Goal: Transaction & Acquisition: Purchase product/service

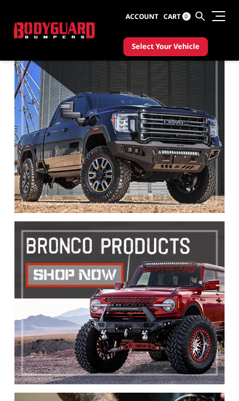
scroll to position [326, 0]
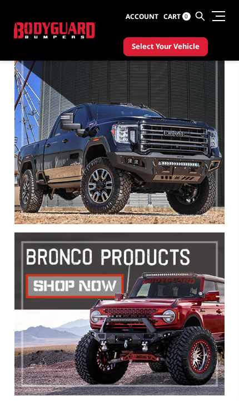
click at [218, 13] on link at bounding box center [218, 16] width 16 height 12
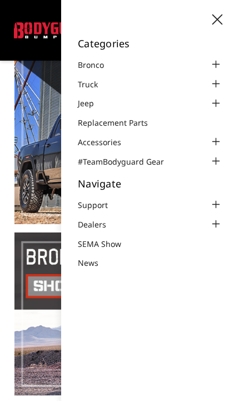
click at [215, 82] on div at bounding box center [215, 83] width 13 height 13
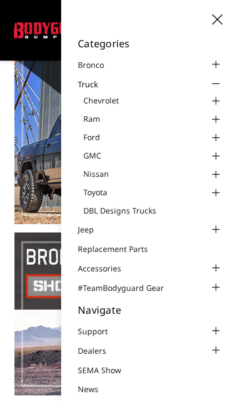
click at [220, 137] on div at bounding box center [215, 137] width 13 height 13
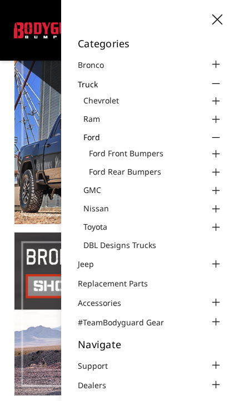
click at [220, 151] on div at bounding box center [215, 154] width 13 height 13
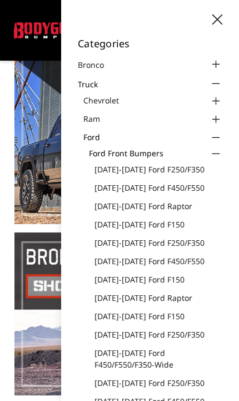
click at [172, 167] on link "[DATE]-[DATE] Ford F250/F350" at bounding box center [159, 170] width 128 height 12
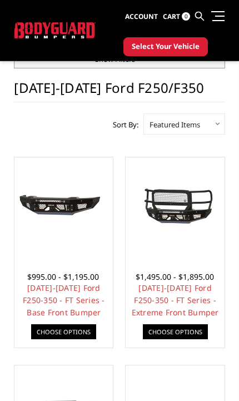
scroll to position [86, 0]
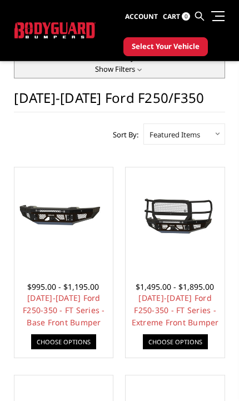
click at [87, 302] on link "2023-2025 Ford F250-350 - FT Series - Base Front Bumper" at bounding box center [64, 310] width 82 height 35
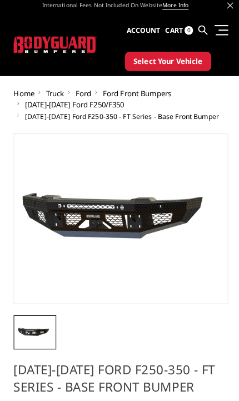
scroll to position [7, 0]
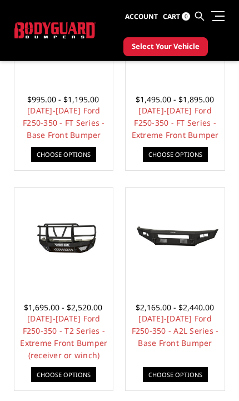
scroll to position [283, 0]
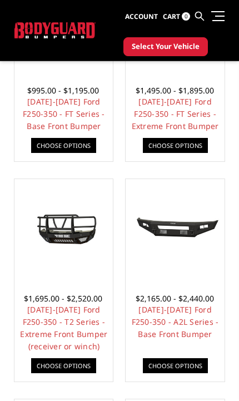
click at [187, 315] on link "[DATE]-[DATE] Ford F250-350 - A2L Series - Base Front Bumper" at bounding box center [175, 322] width 87 height 35
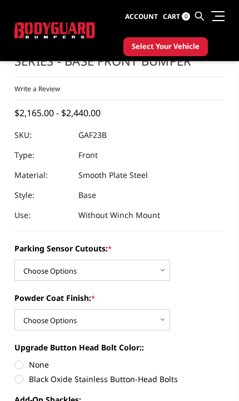
scroll to position [298, 0]
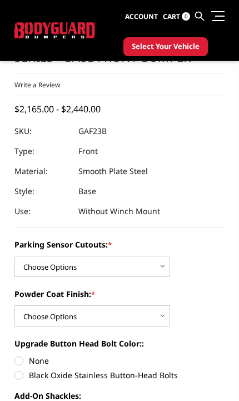
click at [184, 261] on div "Parking Sensor Cutouts: * Choose Options No - Without Parking Sensor Cutouts Ye…" at bounding box center [119, 258] width 210 height 38
click at [180, 271] on div "Parking Sensor Cutouts: * Choose Options No - Without Parking Sensor Cutouts Ye…" at bounding box center [119, 258] width 210 height 38
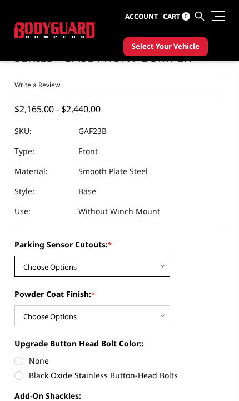
click at [157, 264] on select "Choose Options No - Without Parking Sensor Cutouts Yes - With Parking Sensor Cu…" at bounding box center [92, 266] width 156 height 21
select select "3471"
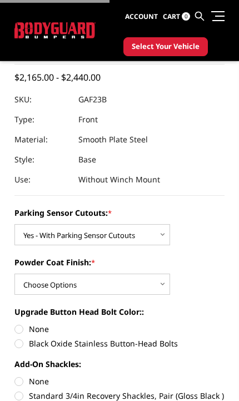
scroll to position [329, 0]
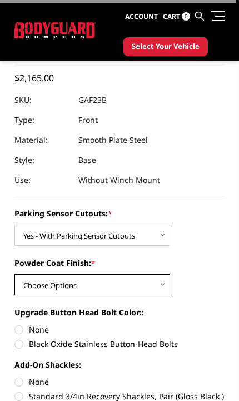
click at [154, 284] on select "Choose Options Bare Metal Textured Black Powder Coat" at bounding box center [92, 285] width 156 height 21
select select "3473"
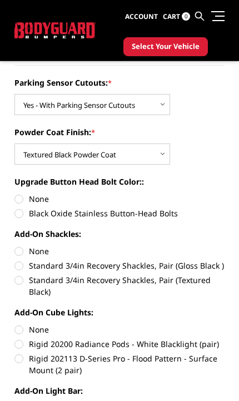
scroll to position [466, 0]
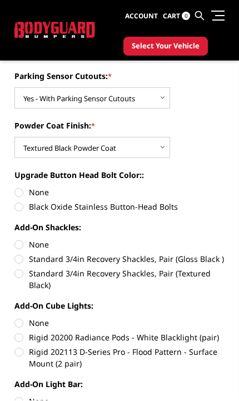
click at [27, 205] on label "Black Oxide Stainless Button-Head Bolts" at bounding box center [119, 208] width 210 height 12
click at [225, 188] on input "Black Oxide Stainless Button-Head Bolts" at bounding box center [225, 187] width 1 height 1
radio input "true"
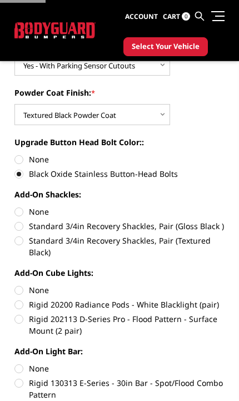
scroll to position [506, 0]
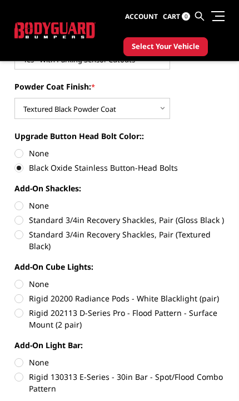
click at [29, 235] on label "Standard 3/4in Recovery Shackles, Pair (Textured Black)" at bounding box center [119, 240] width 210 height 23
click at [225, 215] on input "Standard 3/4in Recovery Shackles, Pair (Textured Black)" at bounding box center [225, 214] width 1 height 1
radio input "true"
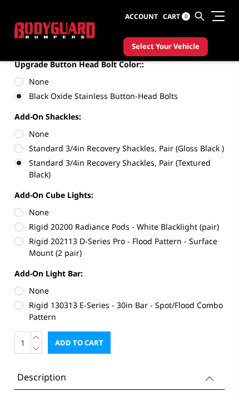
scroll to position [579, 0]
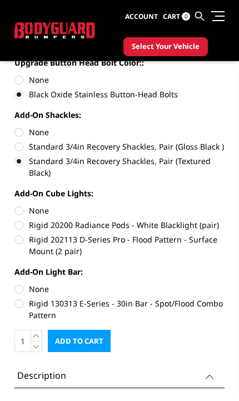
click at [25, 249] on label "Rigid 202113 D-Series Pro - Flood Pattern - Surface Mount (2 pair)" at bounding box center [119, 245] width 210 height 23
click at [225, 220] on input "Rigid 202113 D-Series Pro - Flood Pattern - Surface Mount (2 pair)" at bounding box center [225, 219] width 1 height 1
radio input "true"
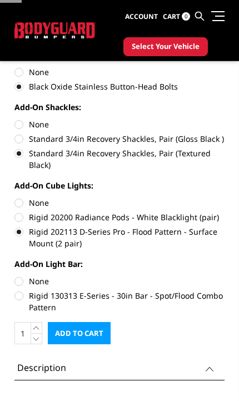
scroll to position [613, 0]
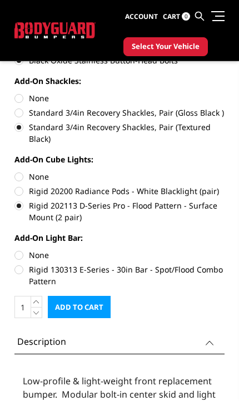
click at [22, 271] on label "Rigid 130313 E-Series - 30in Bar - Spot/Flood Combo Pattern" at bounding box center [119, 275] width 210 height 23
click at [225, 250] on input "Rigid 130313 E-Series - 30in Bar - Spot/Flood Combo Pattern" at bounding box center [225, 249] width 1 height 1
radio input "true"
